Goal: Register for event/course

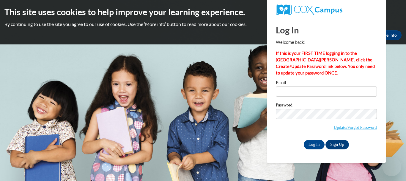
type input "lacey16jade@gmail.com"
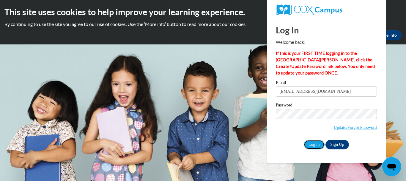
click at [312, 144] on input "Log In" at bounding box center [314, 145] width 21 height 10
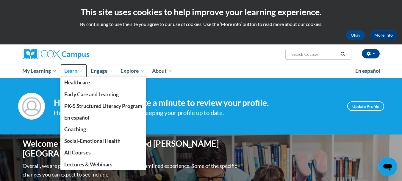
click at [72, 71] on span "Learn" at bounding box center [73, 70] width 19 height 7
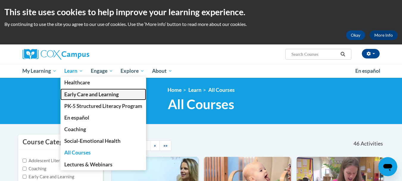
click at [81, 96] on span "Early Care and Learning" at bounding box center [91, 94] width 54 height 6
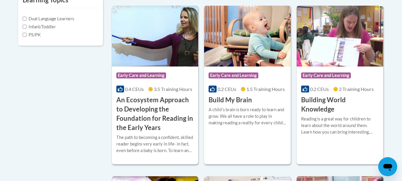
scroll to position [251, 0]
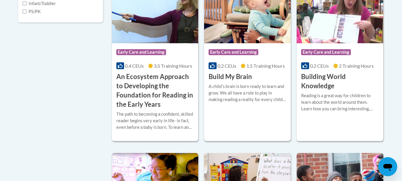
click at [241, 77] on h3 "Build My Brain" at bounding box center [230, 76] width 43 height 9
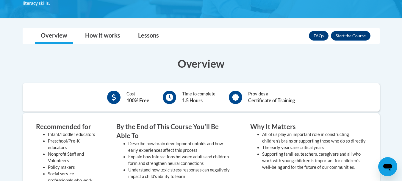
scroll to position [137, 0]
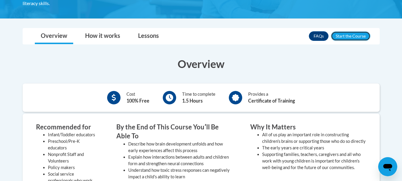
click at [356, 33] on button "Enroll" at bounding box center [351, 36] width 40 height 10
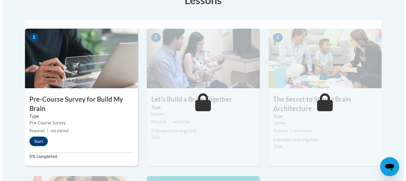
scroll to position [231, 0]
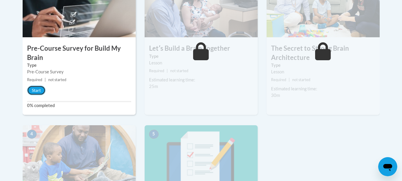
click at [35, 92] on button "Start" at bounding box center [36, 90] width 18 height 10
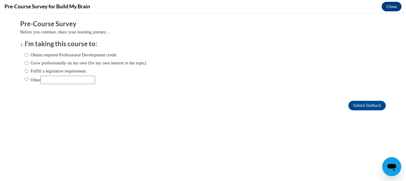
scroll to position [0, 0]
click at [47, 55] on label "Obtain required Professional Development credit." at bounding box center [71, 54] width 93 height 7
click at [29, 55] on input "Obtain required Professional Development credit." at bounding box center [27, 54] width 4 height 7
radio input "true"
click at [358, 103] on input "Submit feedback" at bounding box center [367, 106] width 37 height 10
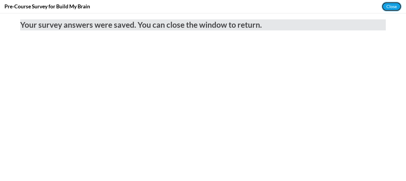
click at [394, 6] on button "Close" at bounding box center [392, 7] width 20 height 10
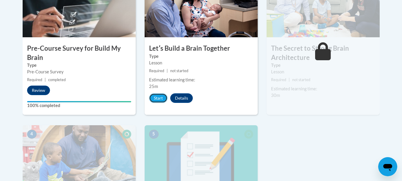
click at [157, 99] on button "Start" at bounding box center [158, 98] width 18 height 10
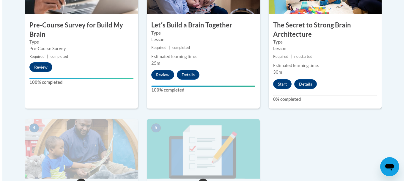
scroll to position [255, 0]
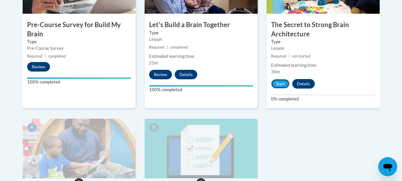
click at [281, 81] on button "Start" at bounding box center [280, 84] width 18 height 10
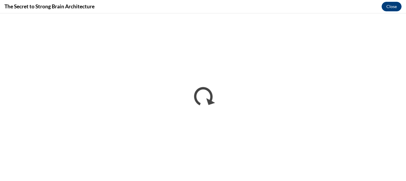
scroll to position [0, 0]
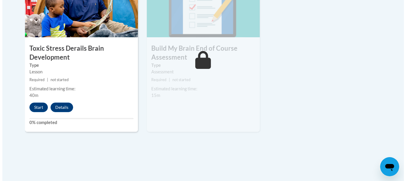
scroll to position [397, 0]
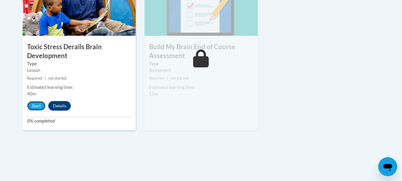
click at [37, 105] on button "Start" at bounding box center [36, 106] width 18 height 10
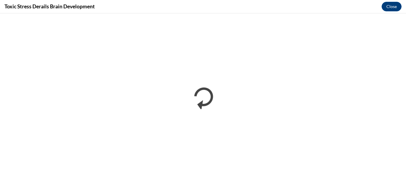
scroll to position [0, 0]
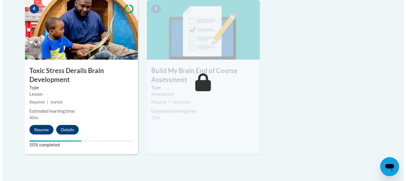
scroll to position [373, 0]
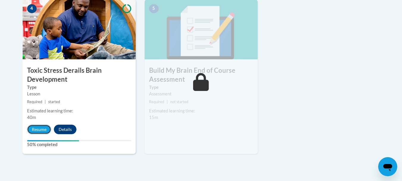
click at [42, 130] on button "Resume" at bounding box center [39, 129] width 24 height 10
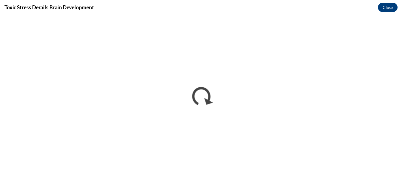
scroll to position [0, 0]
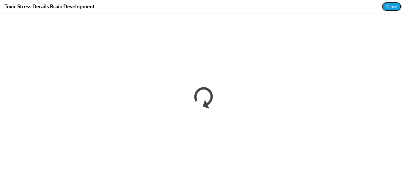
click at [391, 7] on button "Close" at bounding box center [392, 7] width 20 height 10
